Goal: Find specific page/section: Find specific page/section

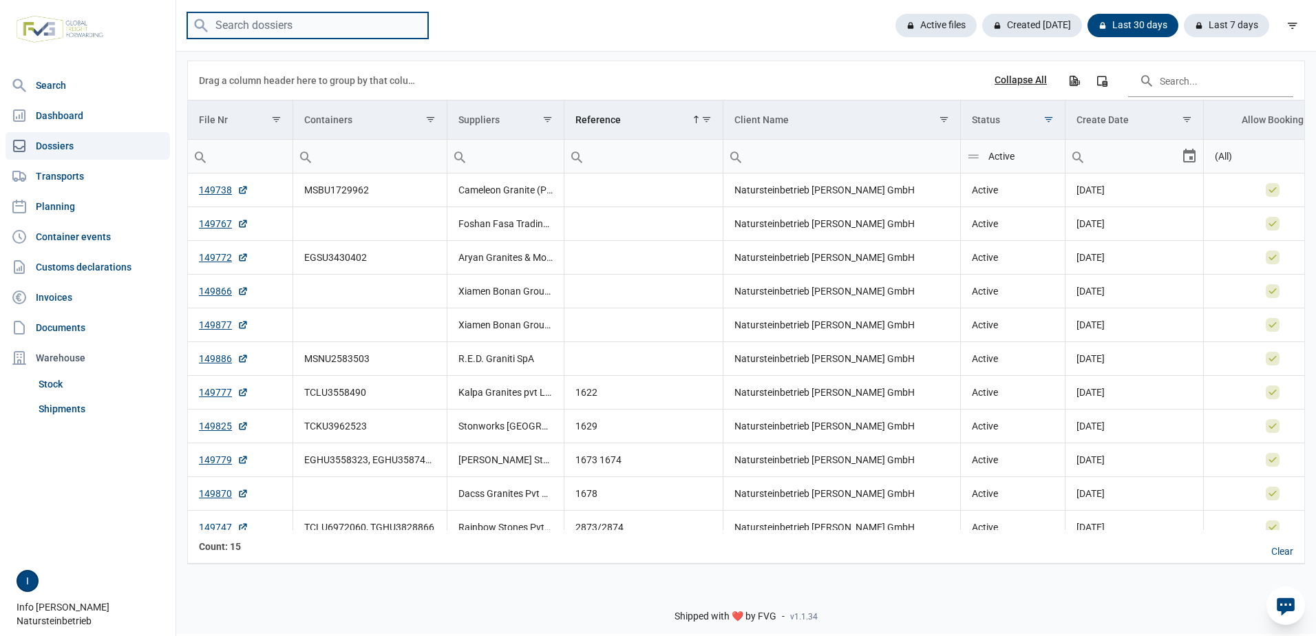
click at [308, 13] on input "search" at bounding box center [307, 25] width 241 height 27
type input "stonworks"
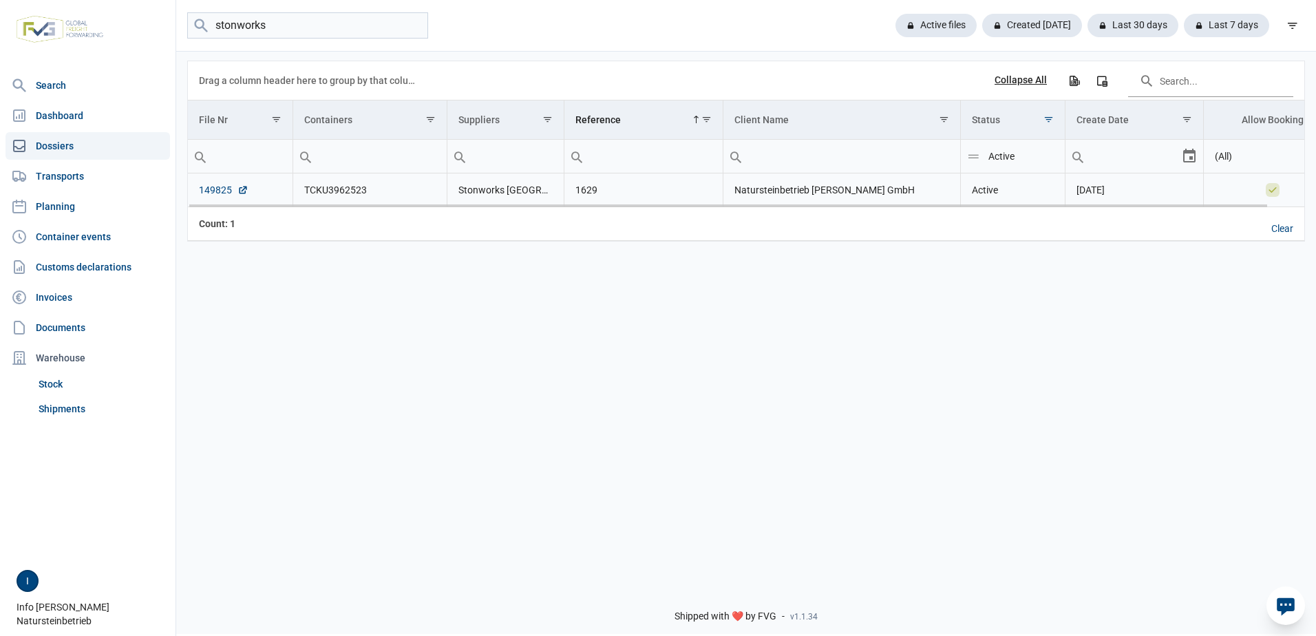
click at [219, 188] on link "149825" at bounding box center [224, 190] width 50 height 14
